Goal: Task Accomplishment & Management: Manage account settings

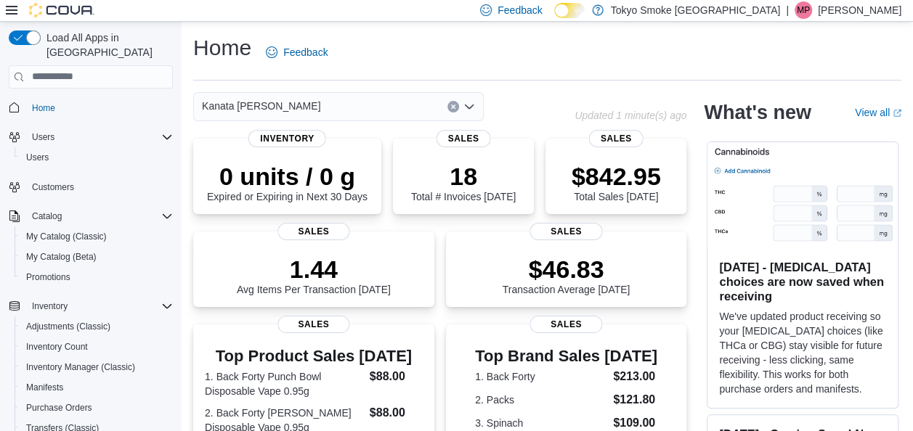
click at [563, 104] on div "Kanata [PERSON_NAME]" at bounding box center [383, 106] width 381 height 29
click at [527, 45] on div "Home Feedback" at bounding box center [547, 52] width 708 height 38
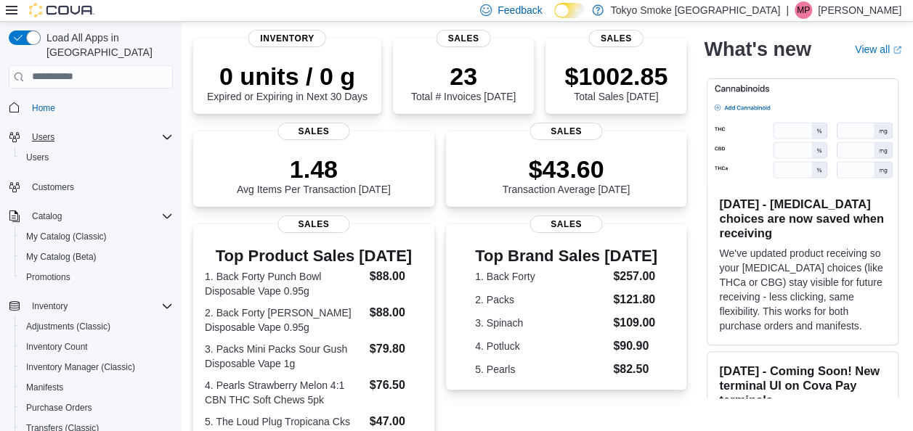
scroll to position [109, 0]
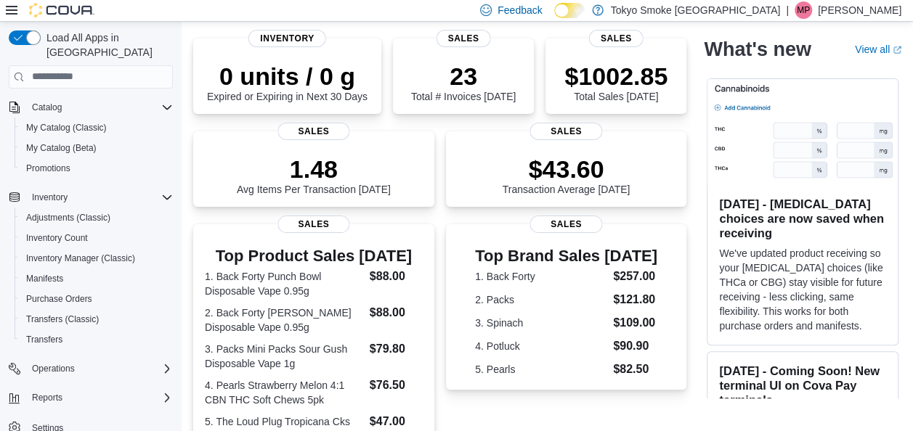
click at [701, 257] on div "Kanata Earl Grey Updated 3 minute(s) ago 0 units / 0 g Expired or Expiring in N…" at bounding box center [547, 379] width 708 height 774
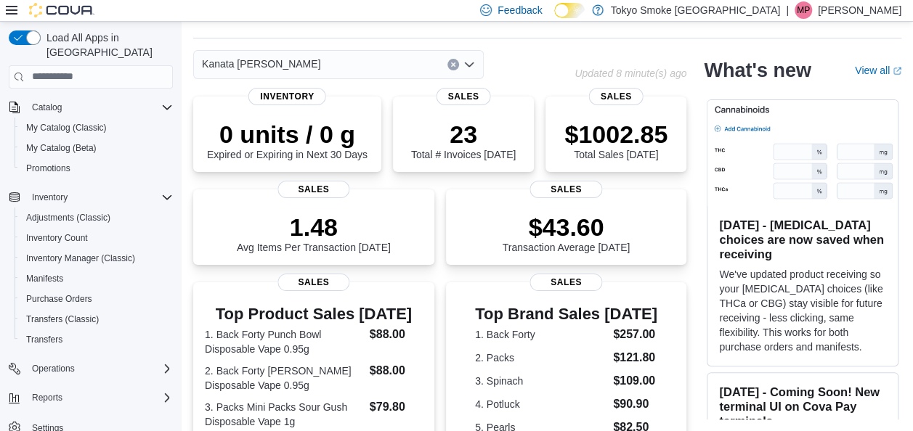
scroll to position [100, 0]
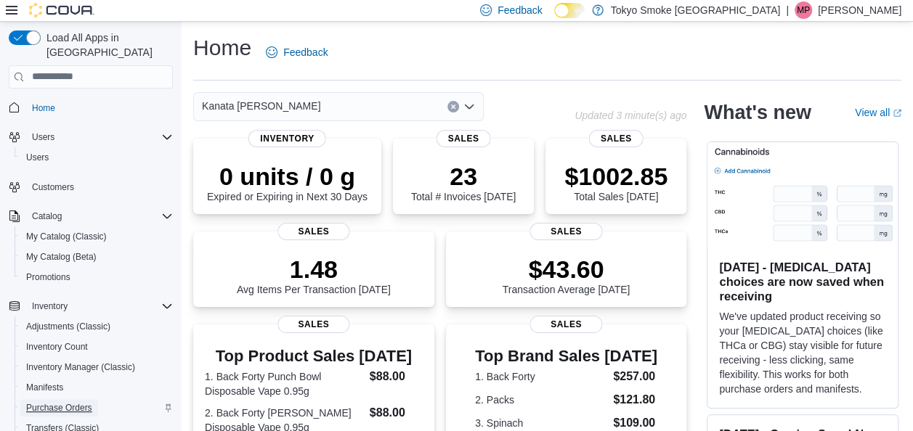
click at [78, 402] on span "Purchase Orders" at bounding box center [59, 408] width 66 height 12
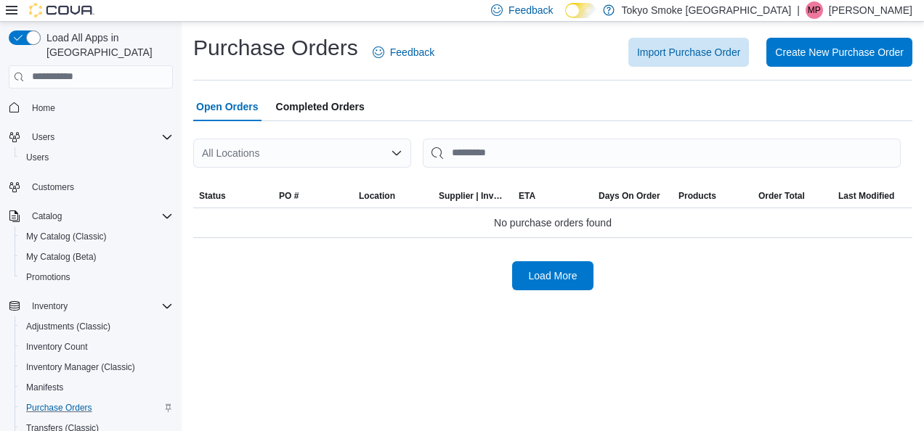
click at [393, 156] on icon "Open list of options" at bounding box center [397, 153] width 12 height 12
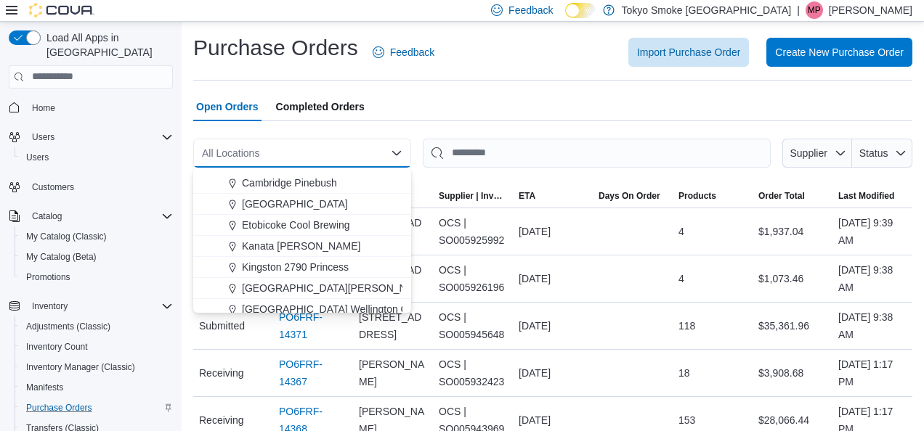
scroll to position [153, 0]
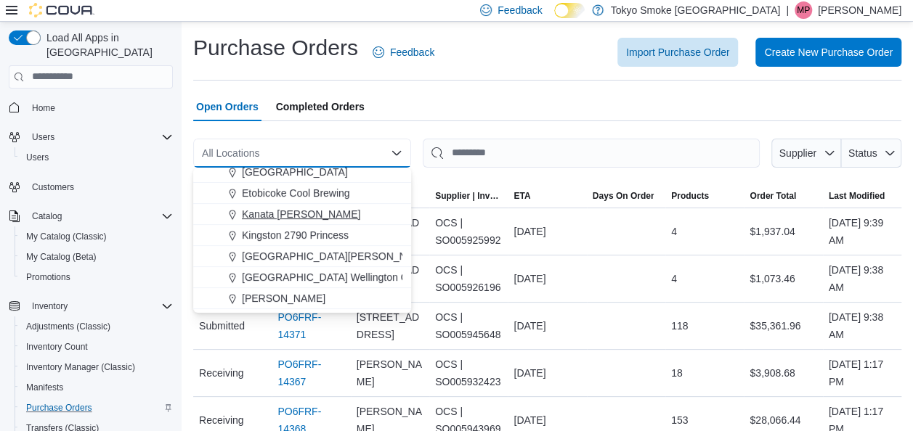
click at [308, 215] on span "Kanata [PERSON_NAME]" at bounding box center [301, 214] width 118 height 15
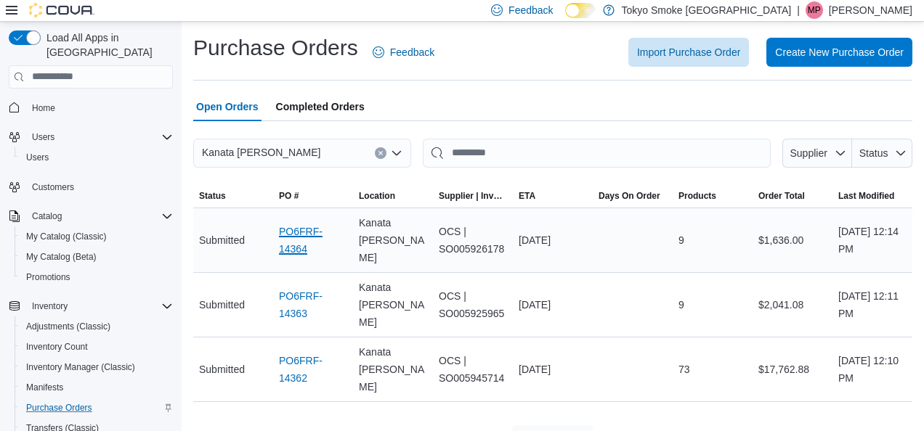
click at [308, 226] on link "PO6FRF-14364" at bounding box center [313, 240] width 68 height 35
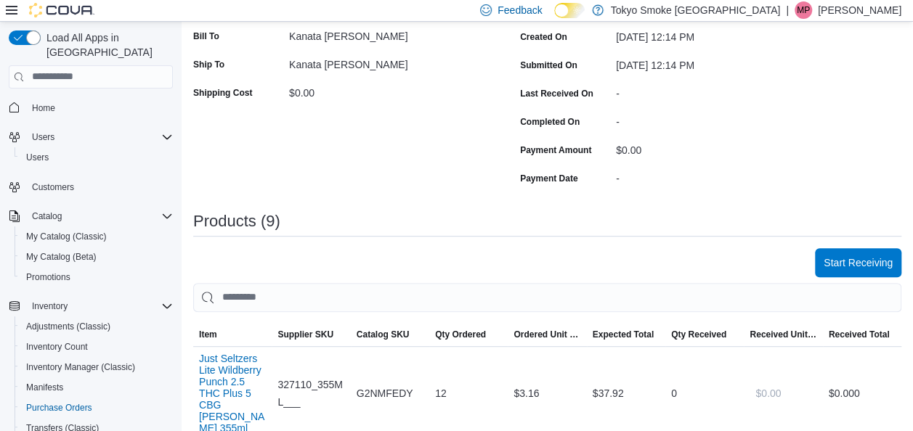
scroll to position [254, 0]
click at [858, 257] on span "Start Receiving" at bounding box center [857, 261] width 69 height 15
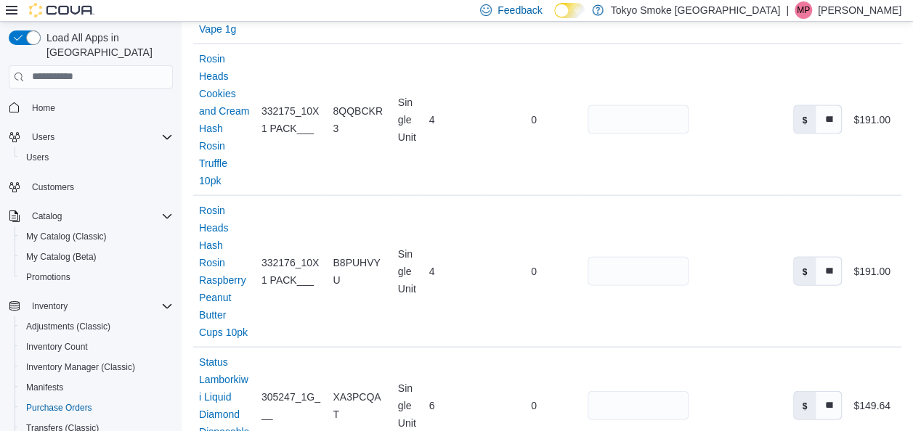
scroll to position [1533, 0]
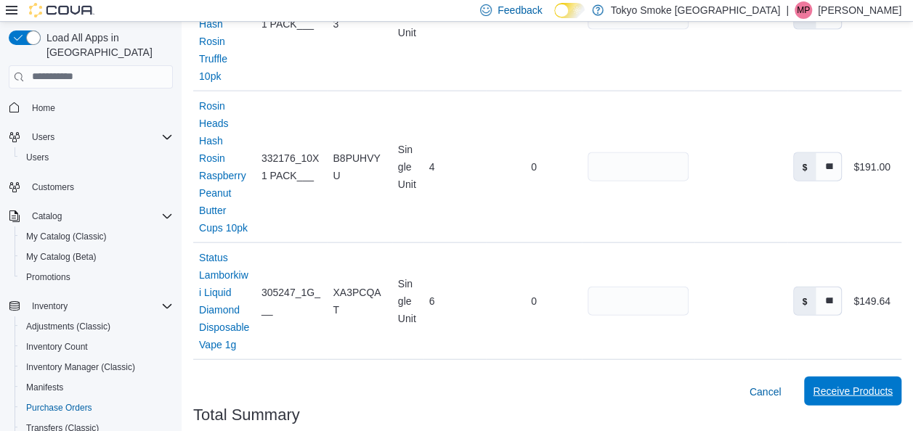
click at [871, 377] on span "Receive Products" at bounding box center [853, 391] width 80 height 29
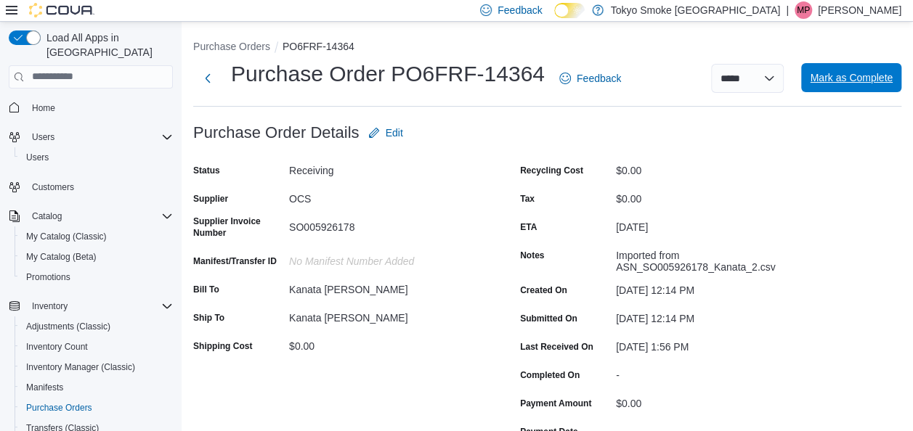
click at [863, 82] on span "Mark as Complete" at bounding box center [851, 77] width 83 height 15
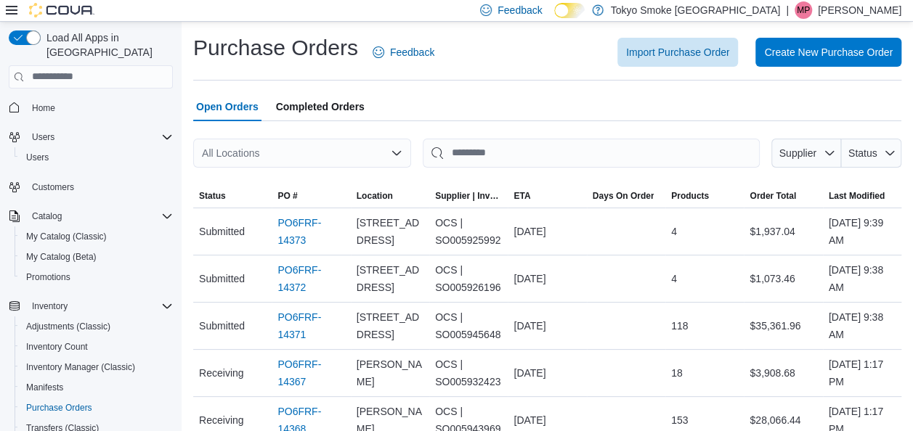
click at [394, 150] on icon "Open list of options" at bounding box center [397, 153] width 12 height 12
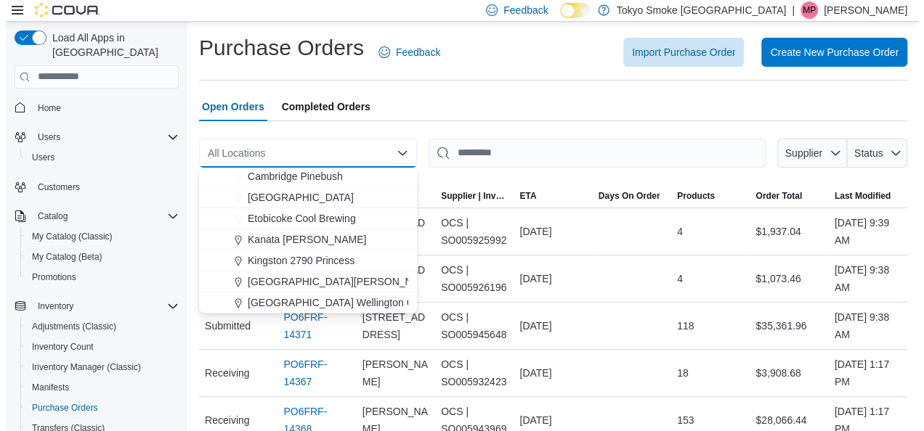
scroll to position [130, 0]
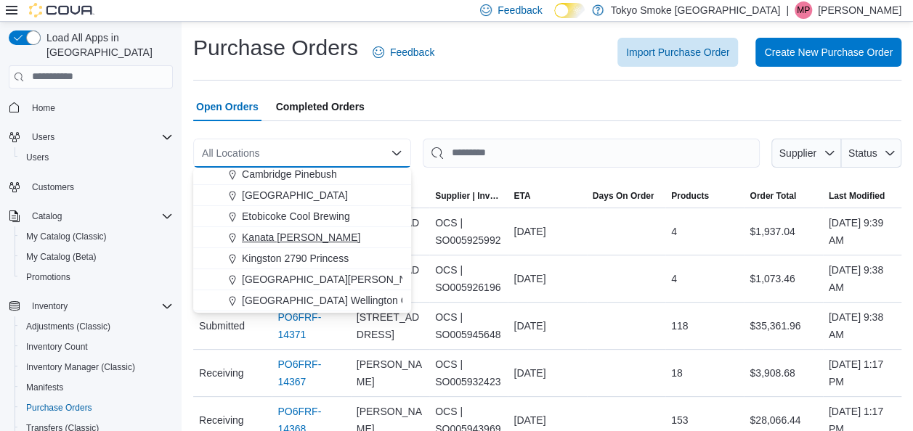
click at [300, 237] on span "Kanata [PERSON_NAME]" at bounding box center [301, 237] width 118 height 15
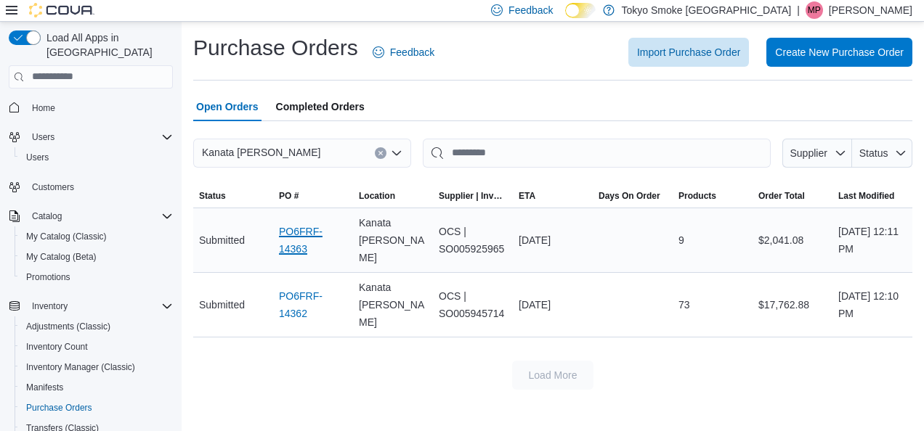
click at [300, 237] on link "PO6FRF-14363" at bounding box center [313, 240] width 68 height 35
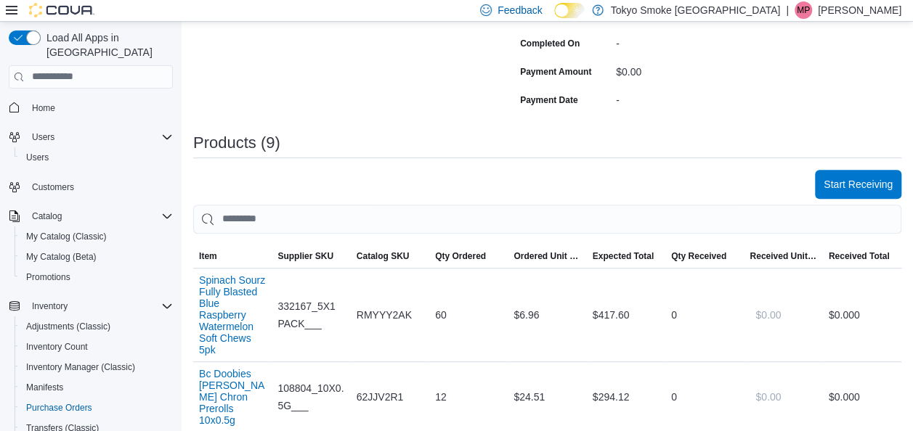
scroll to position [334, 0]
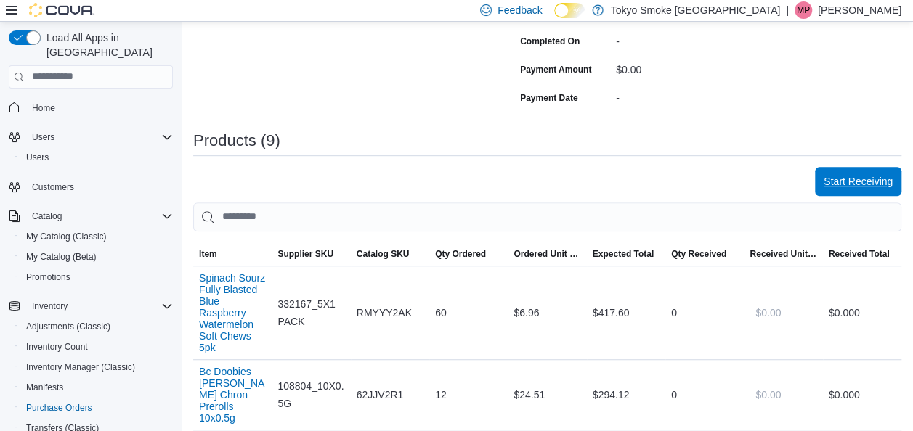
click at [852, 177] on span "Start Receiving" at bounding box center [857, 181] width 69 height 15
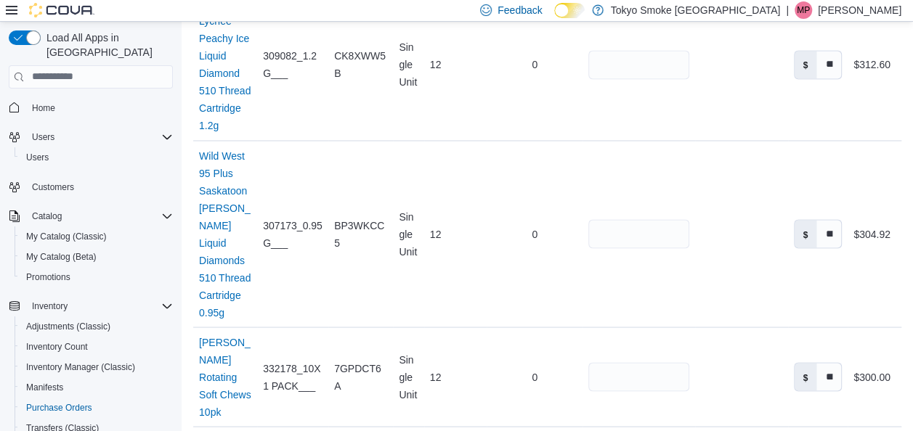
scroll to position [1359, 0]
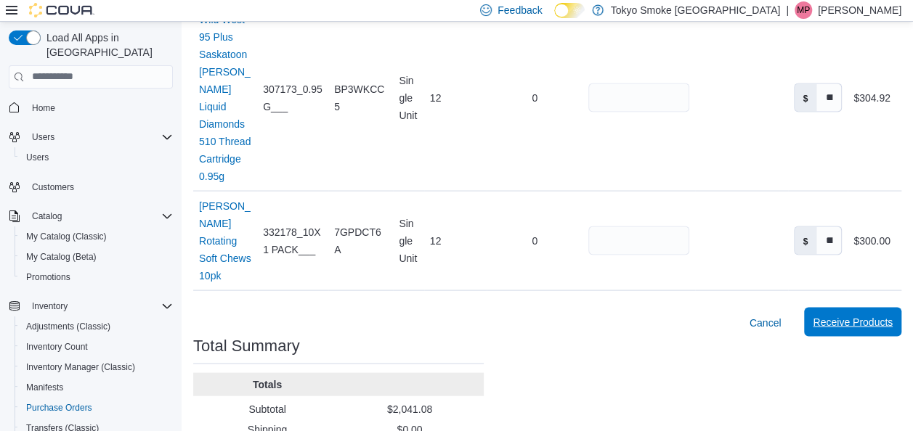
click at [858, 307] on span "Receive Products" at bounding box center [853, 321] width 80 height 29
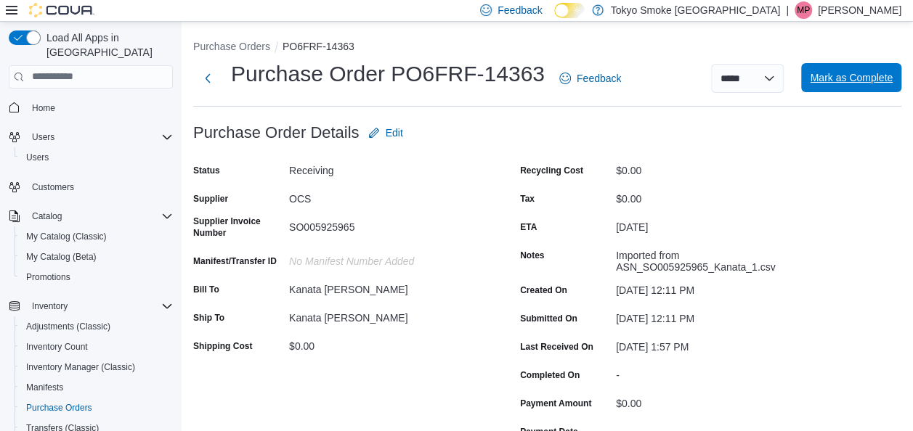
click at [864, 88] on span "Mark as Complete" at bounding box center [851, 77] width 83 height 29
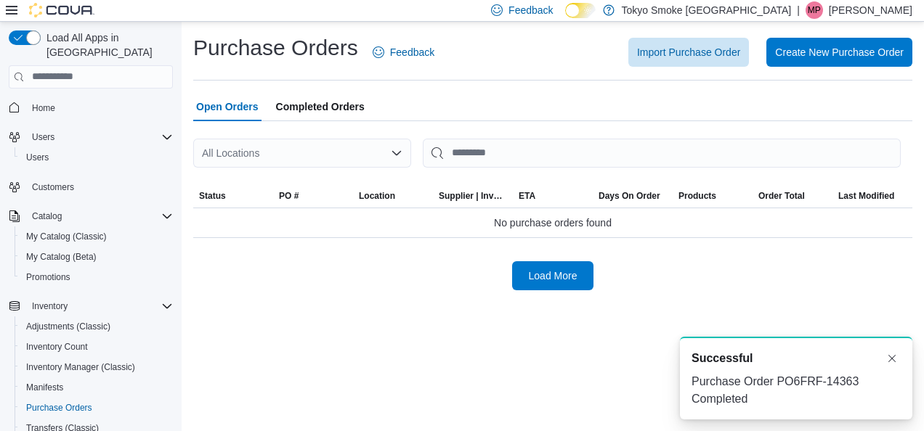
click at [391, 155] on icon "Open list of options" at bounding box center [397, 153] width 12 height 12
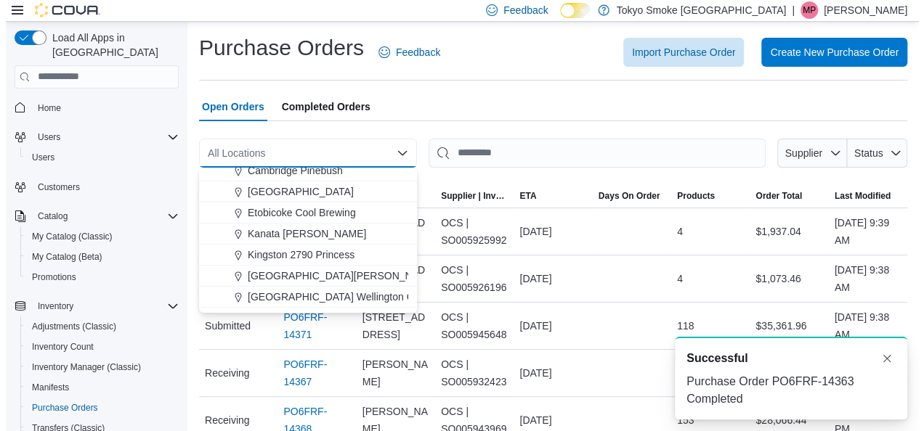
scroll to position [135, 0]
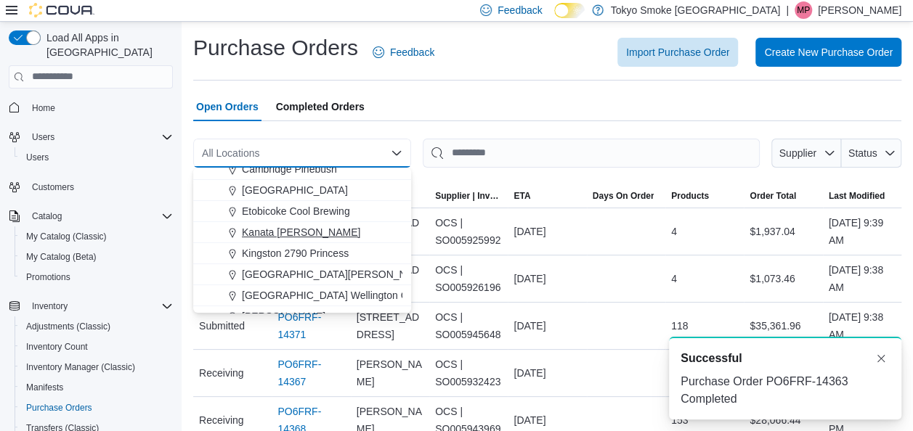
click at [314, 237] on span "Kanata [PERSON_NAME]" at bounding box center [301, 232] width 118 height 15
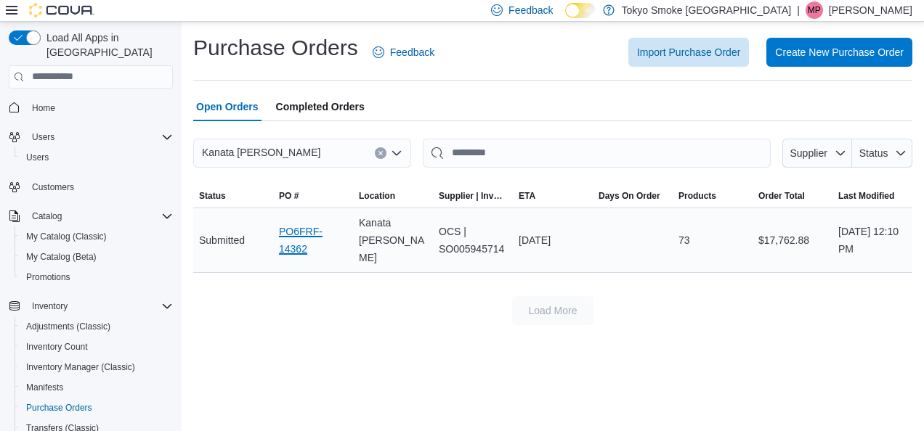
click at [314, 237] on link "PO6FRF-14362" at bounding box center [313, 240] width 68 height 35
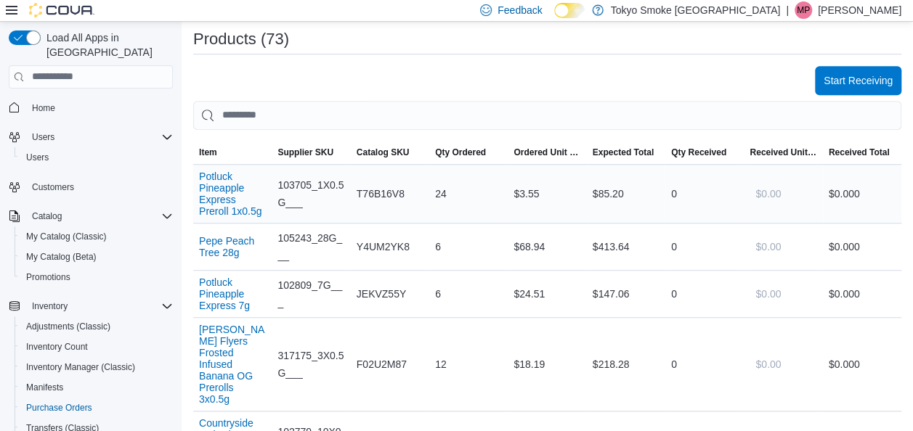
scroll to position [438, 0]
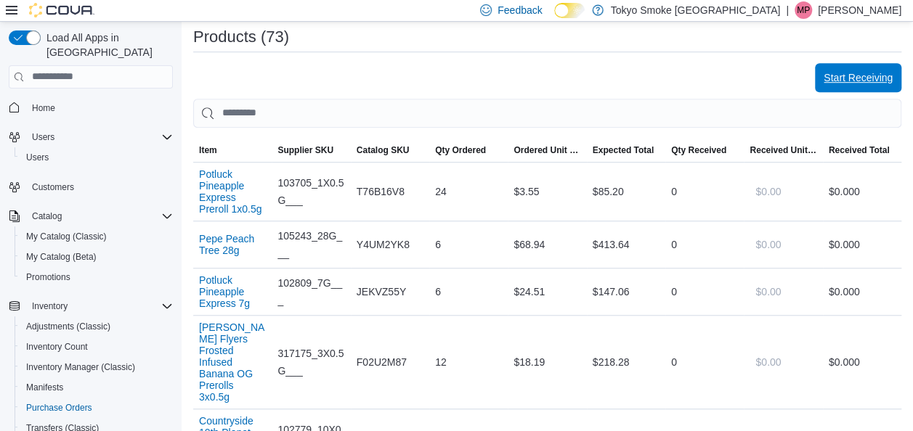
click at [845, 76] on span "Start Receiving" at bounding box center [857, 77] width 69 height 15
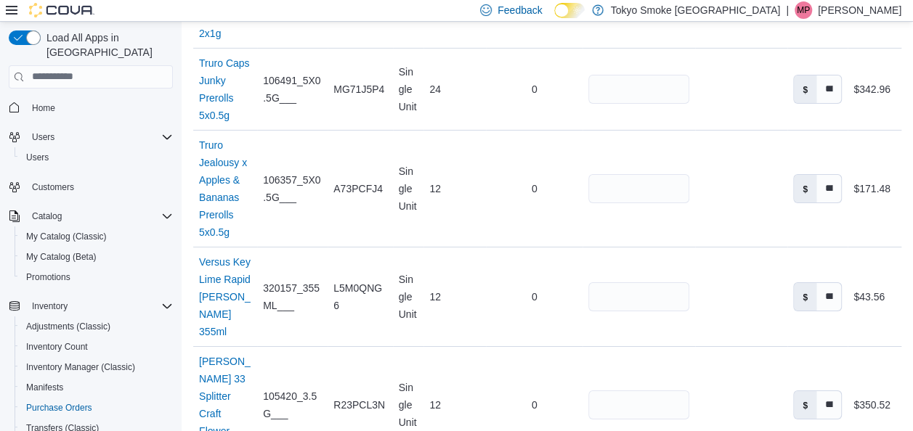
scroll to position [7989, 0]
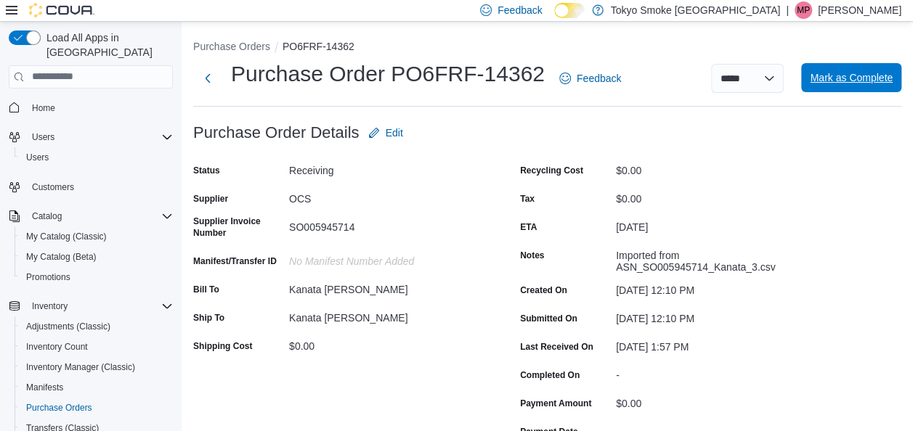
click at [876, 80] on span "Mark as Complete" at bounding box center [851, 77] width 83 height 15
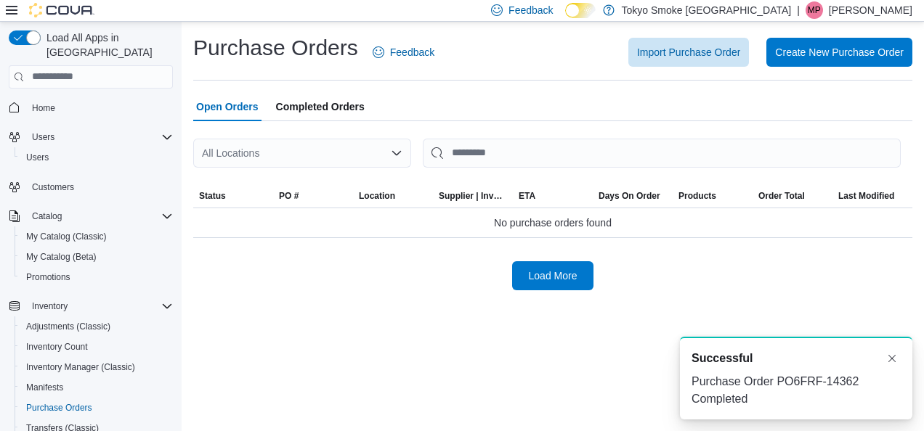
click at [397, 152] on icon "Open list of options" at bounding box center [397, 153] width 12 height 12
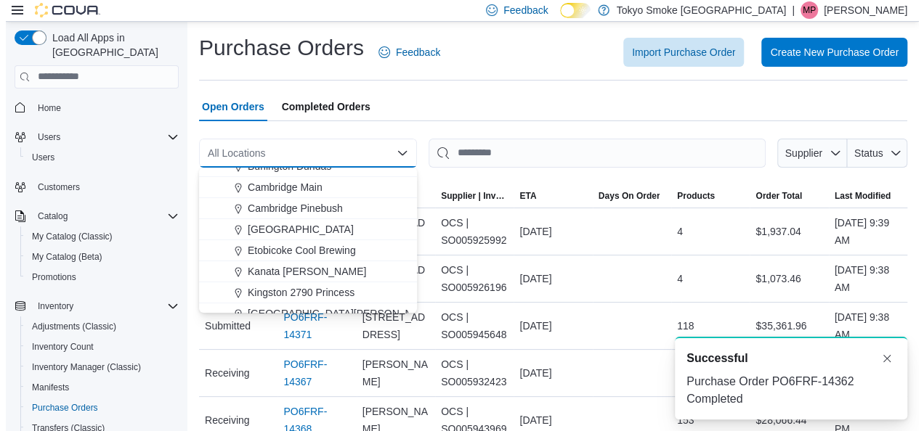
scroll to position [97, 0]
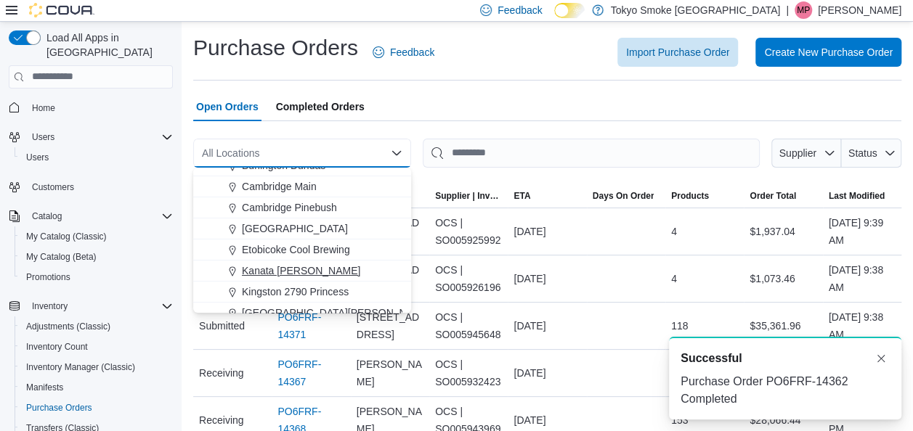
click at [310, 265] on span "Kanata [PERSON_NAME]" at bounding box center [301, 271] width 118 height 15
